Goal: Answer question/provide support

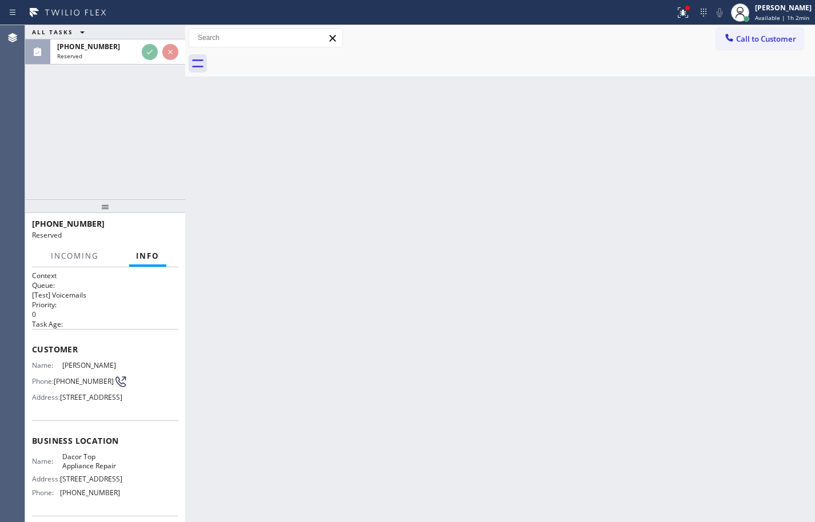
scroll to position [57, 0]
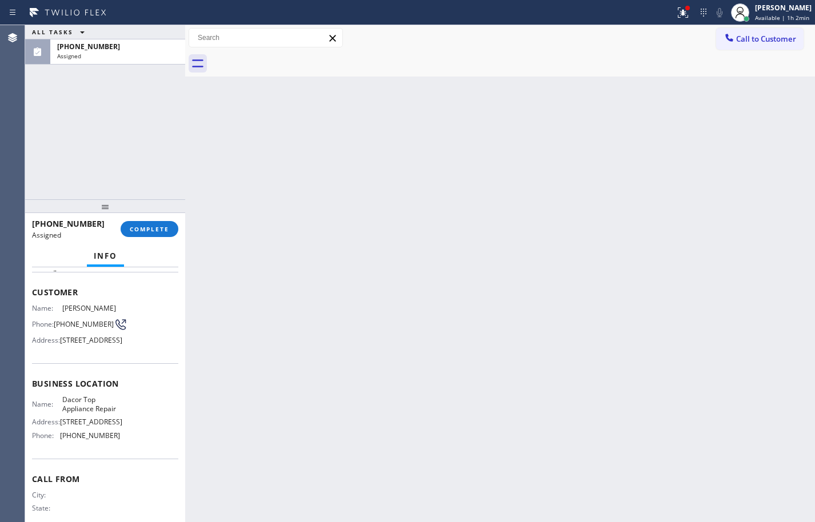
click at [121, 445] on div "Name: Dacor Top Appliance Repair Address: [STREET_ADDRESS] Phone: [PHONE_NUMBER]" at bounding box center [105, 419] width 146 height 49
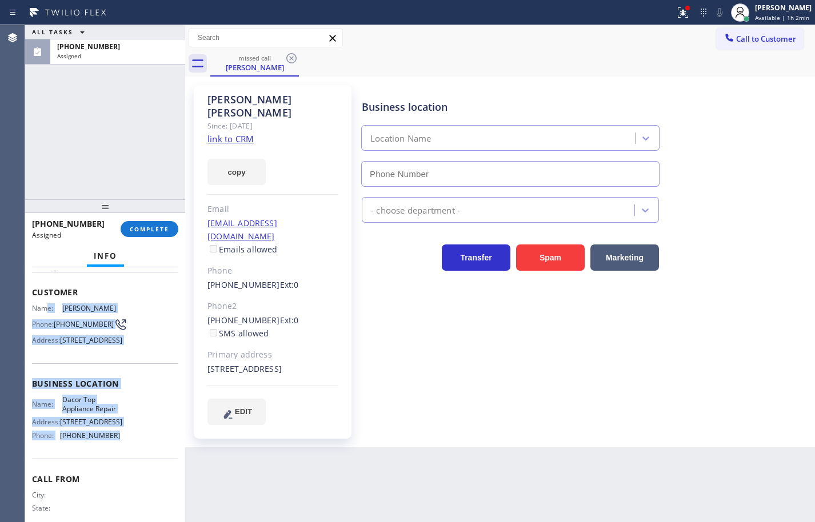
type input "[PHONE_NUMBER]"
drag, startPoint x: 119, startPoint y: 467, endPoint x: 41, endPoint y: 289, distance: 194.9
click at [41, 289] on div "Context Queue: [Test] Voicemails Priority: 0 Task Age: Customer Name: [PERSON_N…" at bounding box center [105, 379] width 146 height 331
click at [30, 290] on div "Context Queue: [Test] Voicemails Priority: 0 Task Age: Customer Name: [PERSON_N…" at bounding box center [105, 394] width 160 height 255
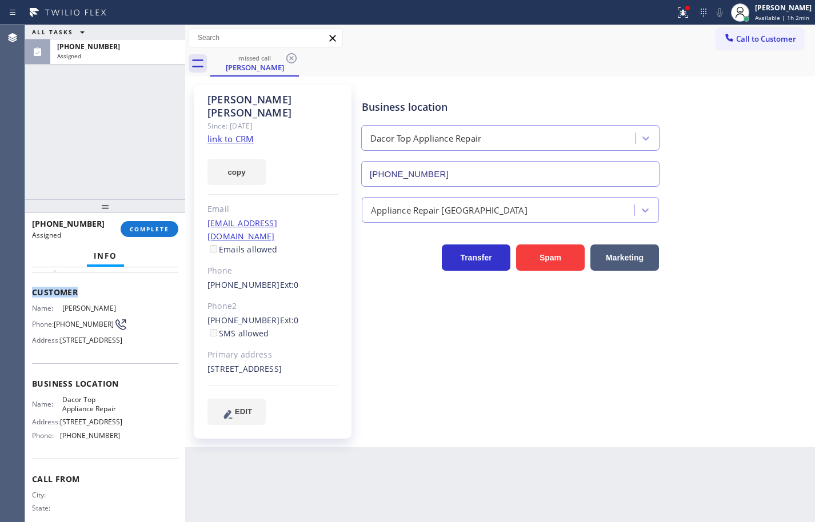
click at [30, 290] on div "Context Queue: [Test] Voicemails Priority: 0 Task Age: Customer Name: [PERSON_N…" at bounding box center [105, 394] width 160 height 255
click at [41, 295] on span "Customer" at bounding box center [105, 292] width 146 height 11
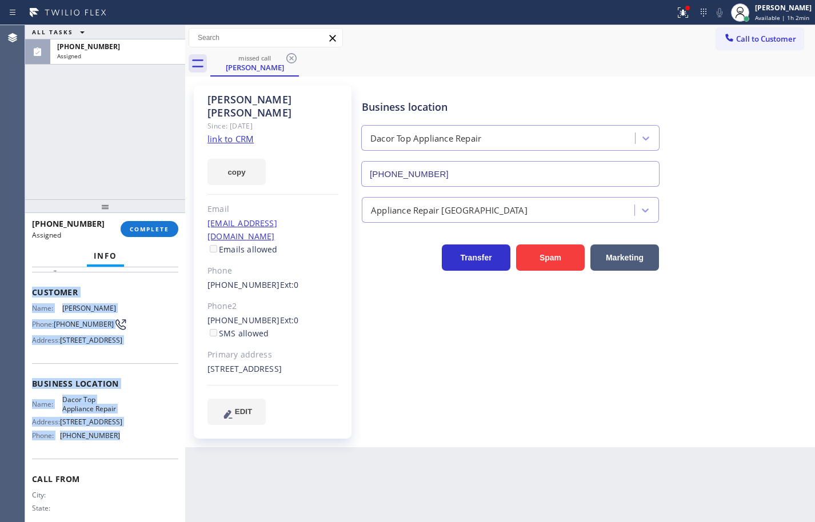
drag, startPoint x: 47, startPoint y: 324, endPoint x: 117, endPoint y: 463, distance: 155.6
click at [117, 463] on div "Context Queue: [Test] Voicemails Priority: 0 Task Age: Customer Name: [PERSON_N…" at bounding box center [105, 379] width 146 height 331
copy div "Customer Name: [PERSON_NAME] Phone: [PHONE_NUMBER] Address: [STREET_ADDRESS] Bu…"
drag, startPoint x: 238, startPoint y: 123, endPoint x: 242, endPoint y: 152, distance: 28.8
click at [238, 133] on link "link to CRM" at bounding box center [230, 138] width 46 height 11
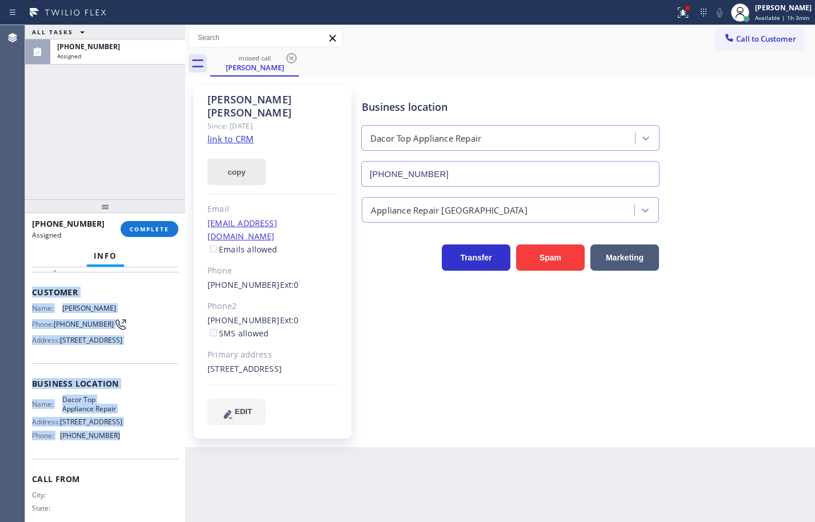
drag, startPoint x: 245, startPoint y: 158, endPoint x: 405, endPoint y: 137, distance: 161.9
click at [245, 159] on button "copy" at bounding box center [236, 172] width 58 height 26
click at [150, 227] on span "COMPLETE" at bounding box center [149, 229] width 39 height 8
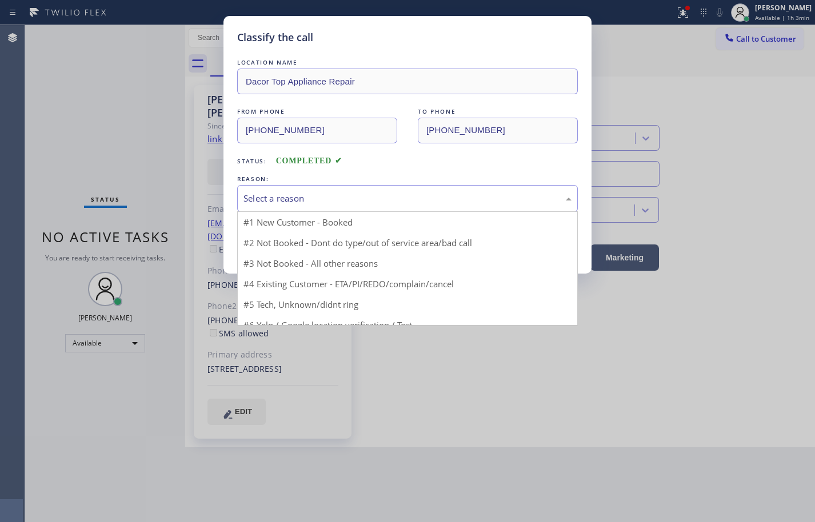
click at [328, 193] on div "Select a reason" at bounding box center [407, 198] width 328 height 13
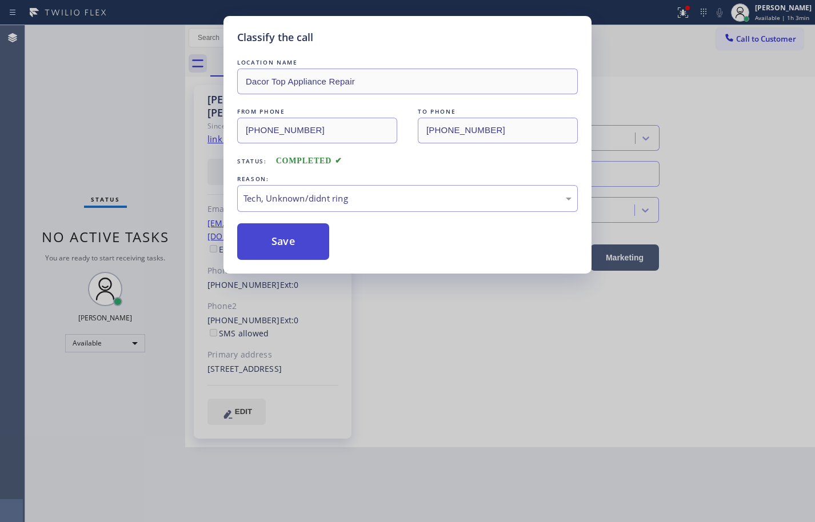
click at [293, 239] on button "Save" at bounding box center [283, 241] width 92 height 37
